Goal: Book appointment/travel/reservation

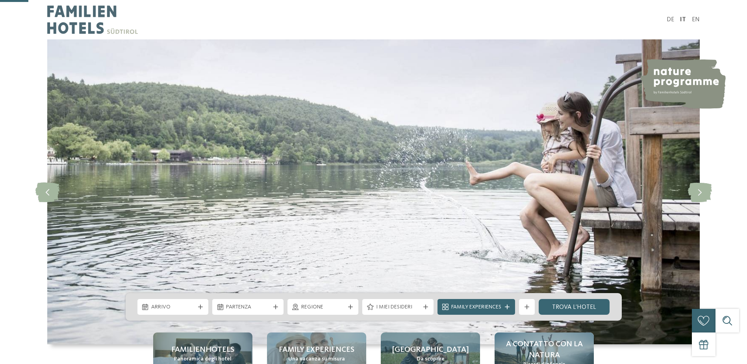
scroll to position [197, 0]
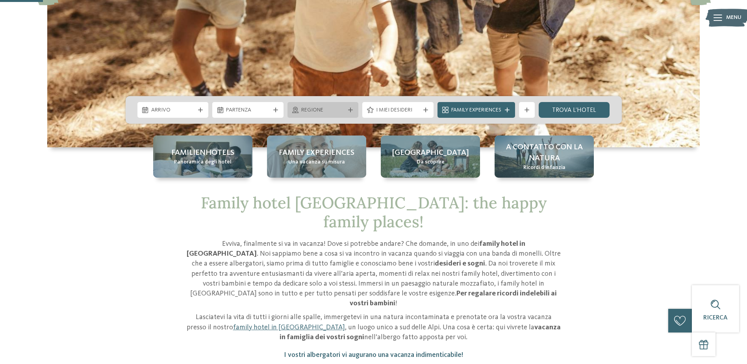
click at [351, 111] on icon at bounding box center [350, 109] width 5 height 5
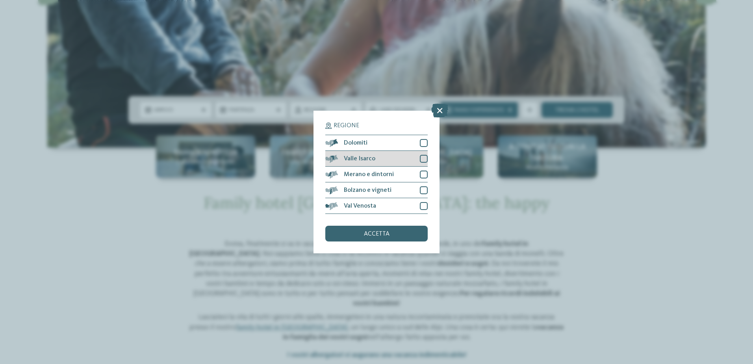
click at [422, 161] on div at bounding box center [424, 159] width 8 height 8
click at [425, 171] on div at bounding box center [424, 174] width 8 height 8
click at [396, 230] on div "accetta" at bounding box center [376, 234] width 102 height 16
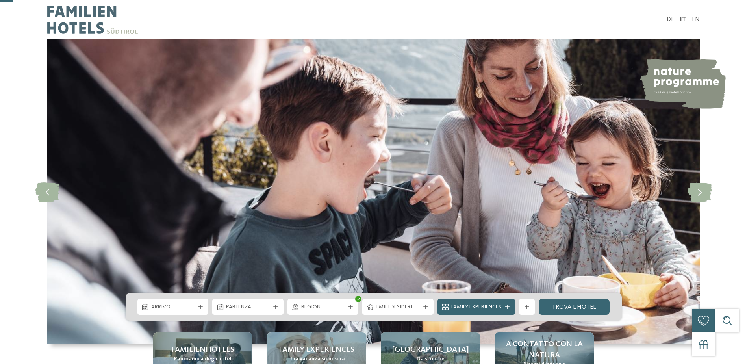
scroll to position [66, 0]
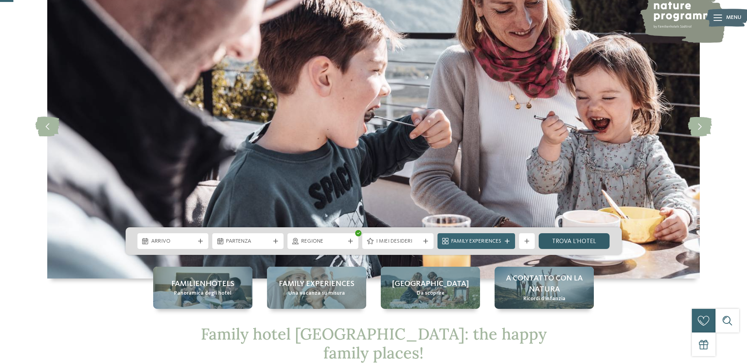
click at [557, 242] on link "trova l’hotel" at bounding box center [573, 241] width 71 height 16
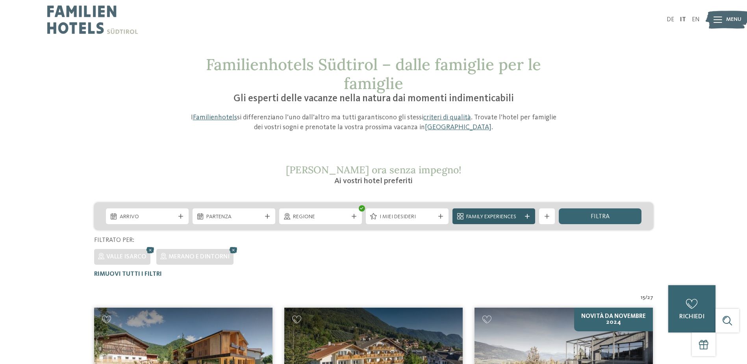
click at [529, 214] on icon at bounding box center [527, 216] width 5 height 5
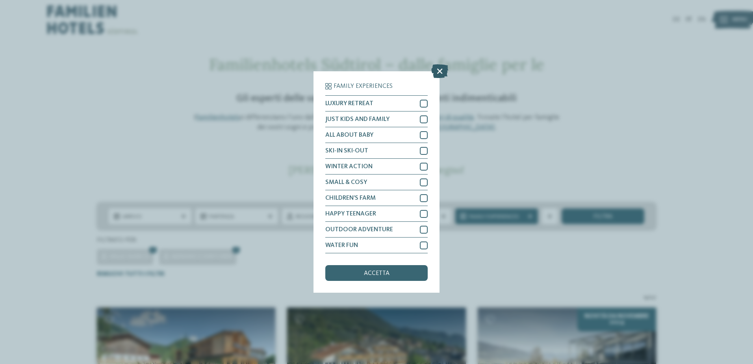
click at [436, 72] on icon at bounding box center [439, 71] width 17 height 14
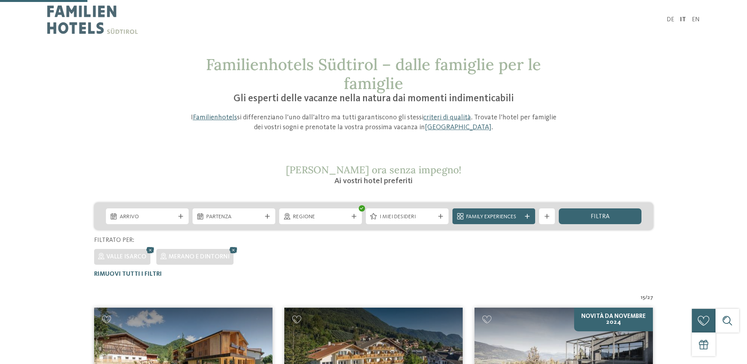
scroll to position [197, 0]
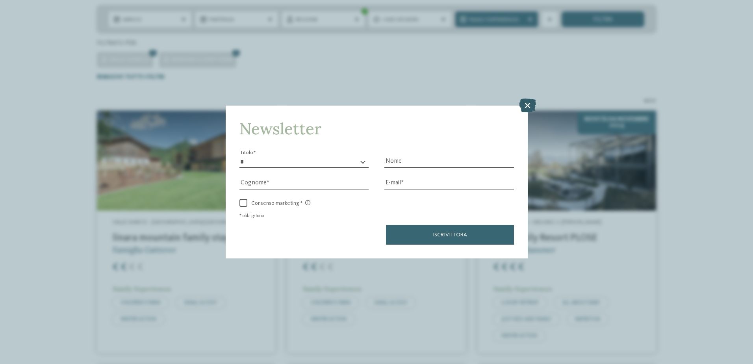
click at [527, 104] on icon at bounding box center [527, 105] width 17 height 14
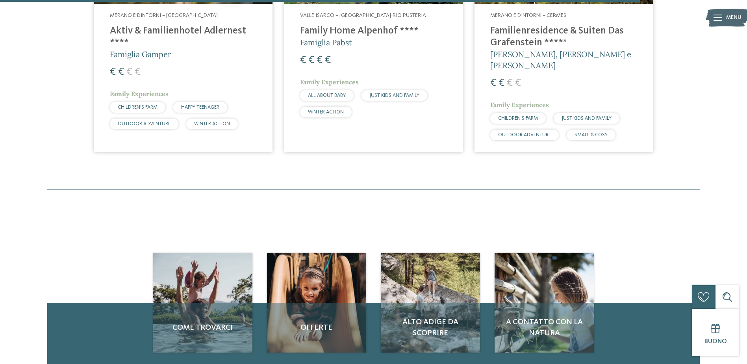
scroll to position [1312, 0]
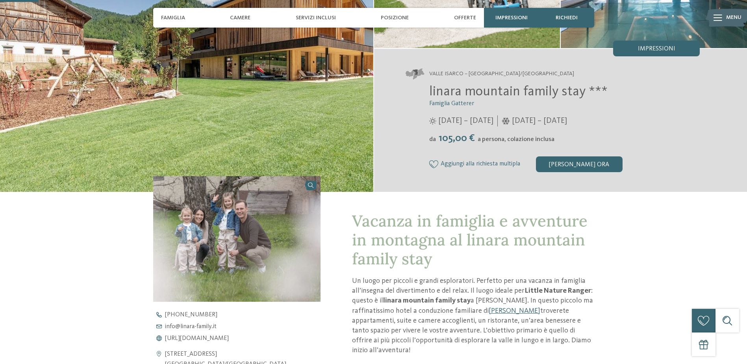
scroll to position [197, 0]
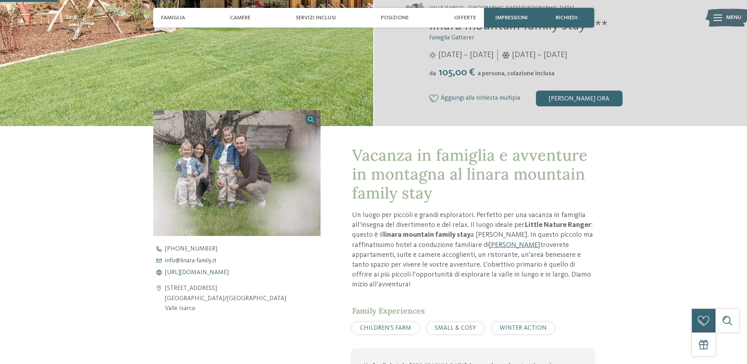
click at [222, 272] on span "https://www.linara-family.it/it" at bounding box center [197, 272] width 64 height 6
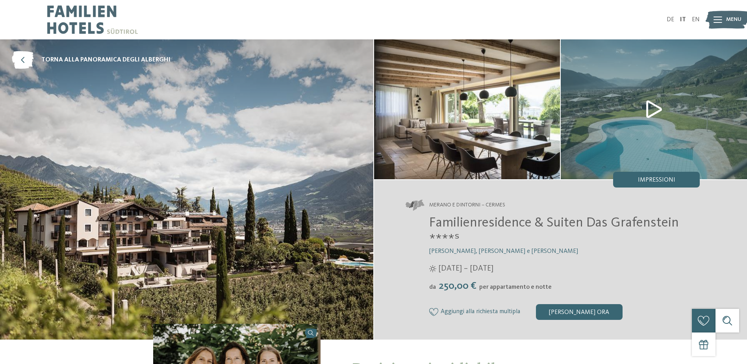
click at [651, 108] on img at bounding box center [653, 109] width 186 height 140
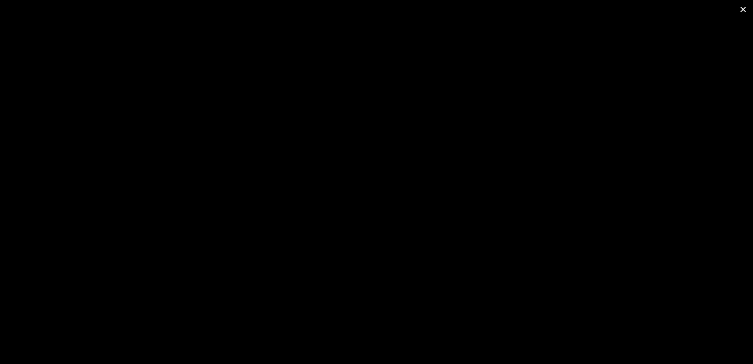
click at [742, 11] on span at bounding box center [743, 9] width 20 height 18
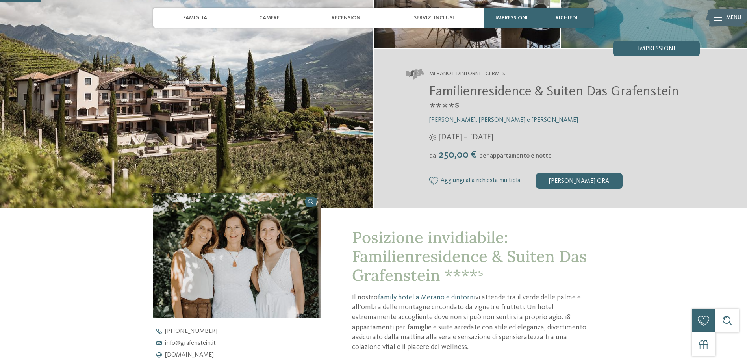
scroll to position [197, 0]
